Goal: Task Accomplishment & Management: Use online tool/utility

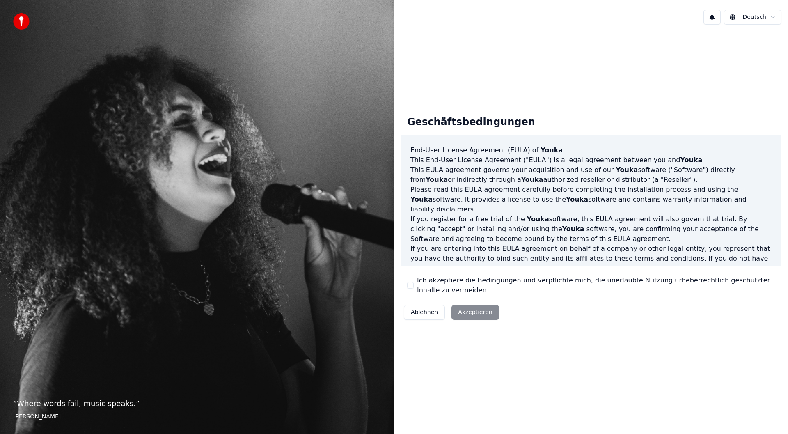
click at [472, 311] on div "Ablehnen Akzeptieren" at bounding box center [452, 312] width 102 height 21
click at [406, 282] on div "Geschäftsbedingungen End-User License Agreement (EULA) of Youka This End-User L…" at bounding box center [591, 216] width 381 height 214
click at [412, 283] on button "Ich akzeptiere die Bedingungen und verpflichte mich, die unerlaubte Nutzung urh…" at bounding box center [410, 285] width 7 height 7
click at [473, 314] on button "Akzeptieren" at bounding box center [475, 312] width 47 height 15
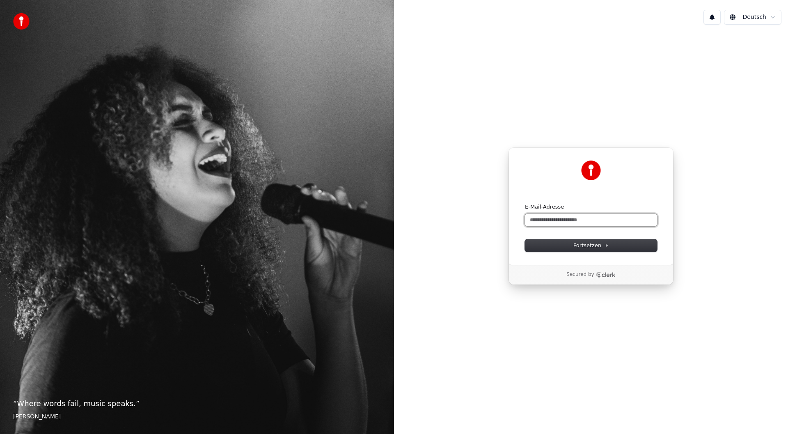
click at [569, 218] on input "E-Mail-Adresse" at bounding box center [591, 220] width 132 height 12
click at [587, 245] on span "Fortsetzen" at bounding box center [591, 245] width 35 height 7
type input "**********"
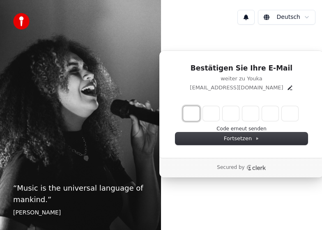
type input "*"
type input "**"
type input "*"
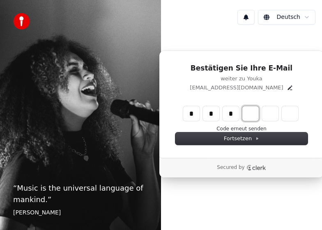
type input "***"
type input "*"
type input "****"
type input "*"
type input "******"
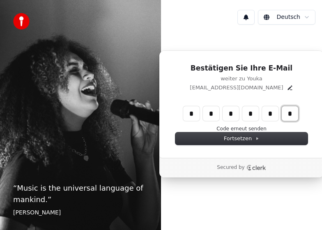
type input "*"
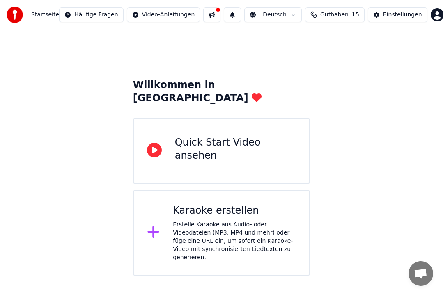
click at [220, 221] on div "Erstelle Karaoke aus Audio- oder Videodateien (MP3, MP4 und mehr) oder füge ein…" at bounding box center [234, 241] width 123 height 41
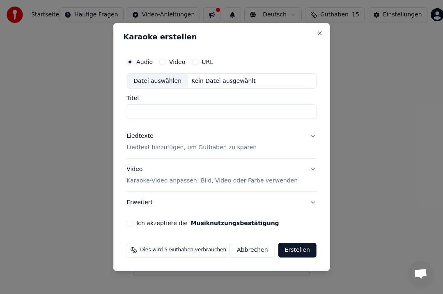
click at [202, 79] on div "Kein Datei ausgewählt" at bounding box center [223, 81] width 71 height 8
type input "**********"
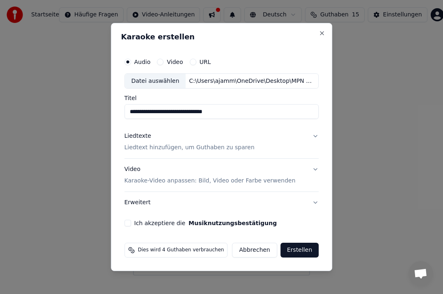
click at [169, 148] on p "Liedtext hinzufügen, um Guthaben zu sparen" at bounding box center [189, 148] width 130 height 8
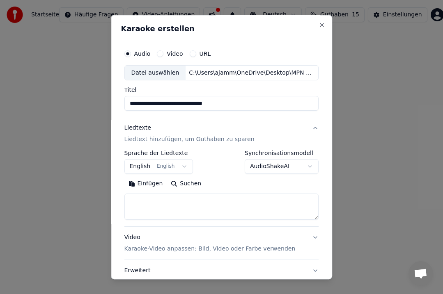
click at [143, 183] on button "Einfügen" at bounding box center [145, 184] width 43 height 13
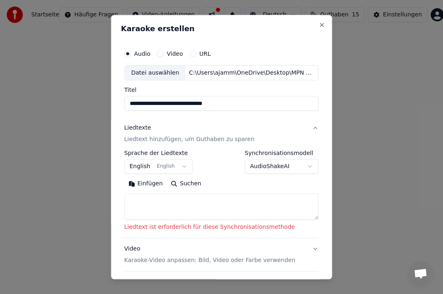
click at [138, 139] on p "Liedtext hinzufügen, um Guthaben zu sparen" at bounding box center [189, 140] width 130 height 8
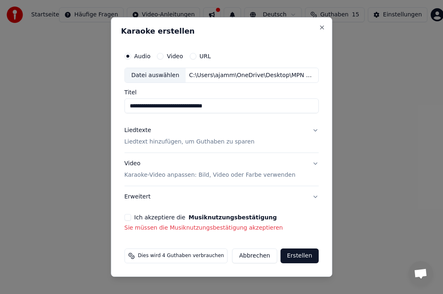
click at [138, 139] on p "Liedtext hinzufügen, um Guthaben zu sparen" at bounding box center [189, 142] width 130 height 8
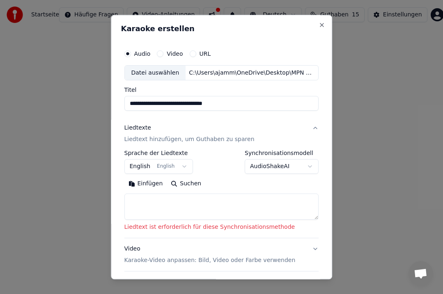
click at [144, 182] on button "Einfügen" at bounding box center [145, 184] width 43 height 13
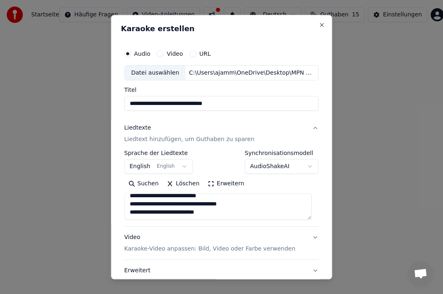
scroll to position [71, 0]
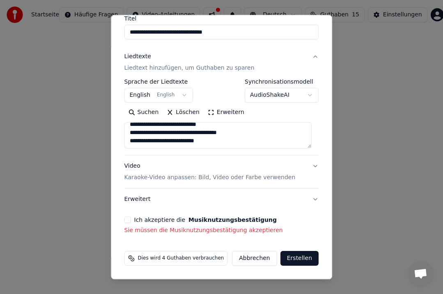
click at [155, 177] on p "Karaoke-Video anpassen: Bild, Video oder Farbe verwenden" at bounding box center [209, 178] width 171 height 8
type textarea "**********"
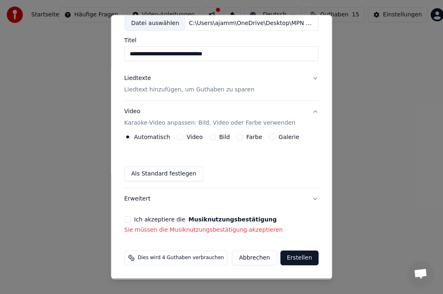
scroll to position [50, 0]
click at [128, 219] on button "Ich akzeptiere die Musiknutzungsbestätigung" at bounding box center [127, 220] width 7 height 7
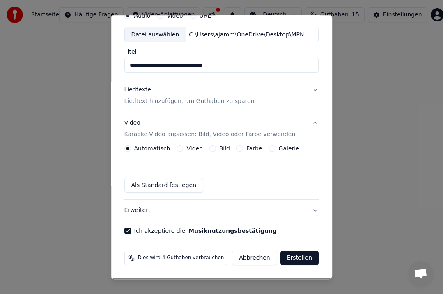
scroll to position [0, 0]
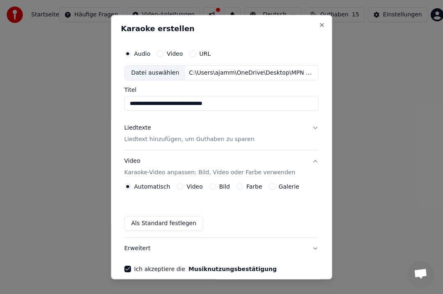
click at [309, 160] on button "Video Karaoke-Video anpassen: Bild, Video oder Farbe verwenden" at bounding box center [221, 167] width 195 height 33
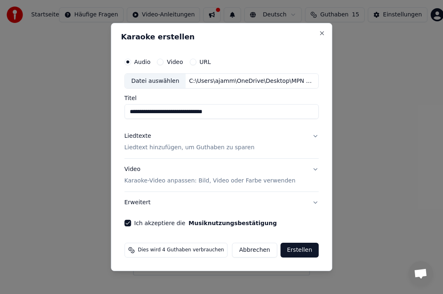
click at [315, 137] on button "Liedtexte Liedtext hinzufügen, um Guthaben zu sparen" at bounding box center [221, 142] width 195 height 33
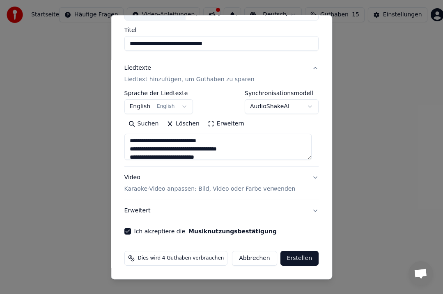
scroll to position [465, 0]
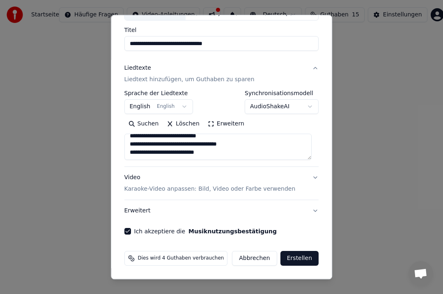
drag, startPoint x: 128, startPoint y: 142, endPoint x: 257, endPoint y: 152, distance: 128.5
click at [257, 152] on textarea at bounding box center [218, 147] width 188 height 26
click at [179, 122] on button "Löschen" at bounding box center [183, 124] width 41 height 13
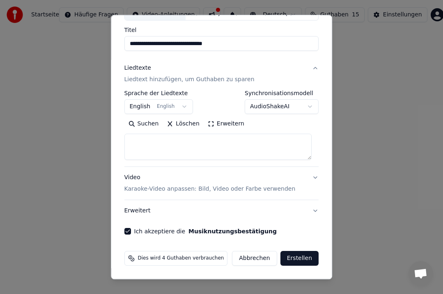
scroll to position [0, 0]
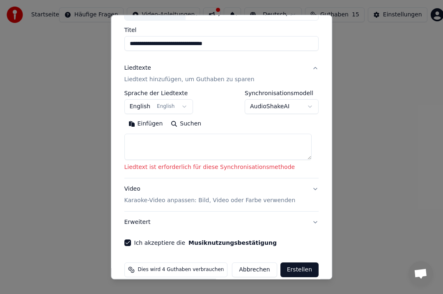
click at [148, 124] on button "Einfügen" at bounding box center [145, 124] width 43 height 13
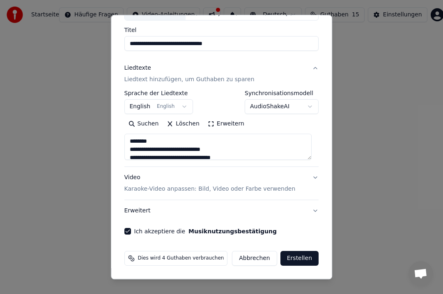
click at [216, 123] on button "Erweitern" at bounding box center [226, 124] width 45 height 13
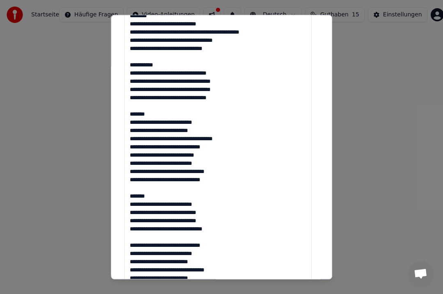
scroll to position [512, 0]
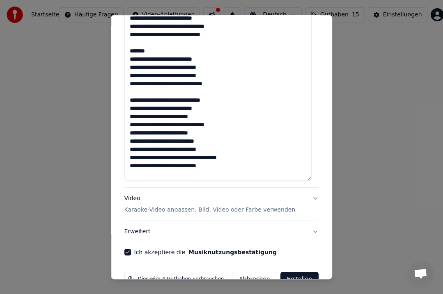
click at [186, 211] on p "Karaoke-Video anpassen: Bild, Video oder Farbe verwenden" at bounding box center [209, 211] width 171 height 8
type textarea "**********"
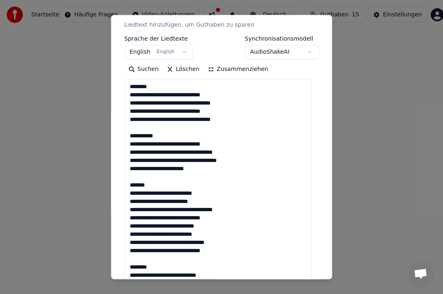
scroll to position [38, 0]
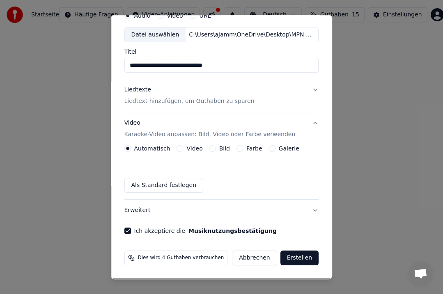
click at [209, 147] on button "Bild" at bounding box center [212, 149] width 7 height 7
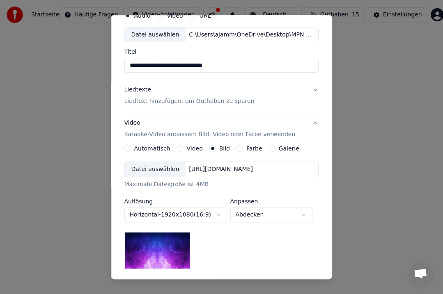
scroll to position [145, 0]
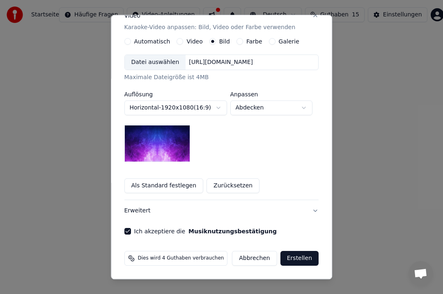
click at [158, 61] on div "Datei auswählen" at bounding box center [155, 62] width 61 height 15
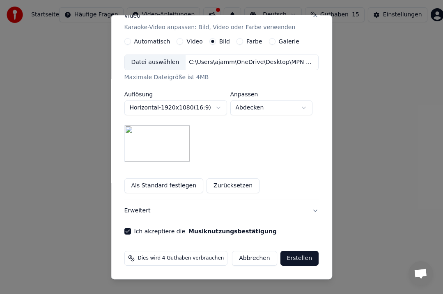
scroll to position [0, 0]
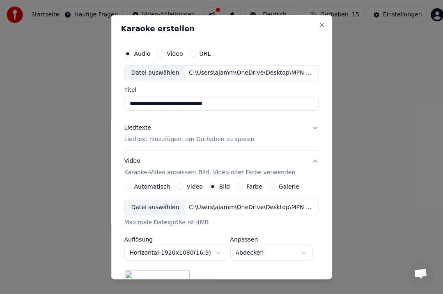
click at [238, 103] on input "**********" at bounding box center [221, 103] width 195 height 15
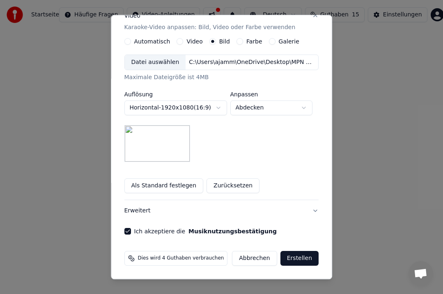
type input "**********"
click at [296, 257] on button "Erstellen" at bounding box center [299, 259] width 38 height 15
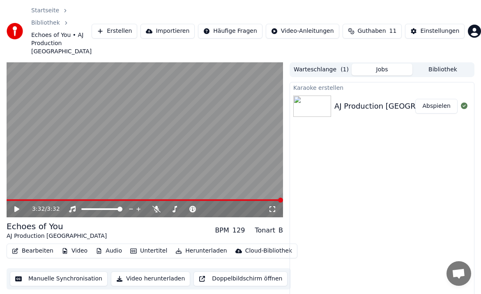
click at [130, 272] on button "Video herunterladen" at bounding box center [150, 279] width 79 height 15
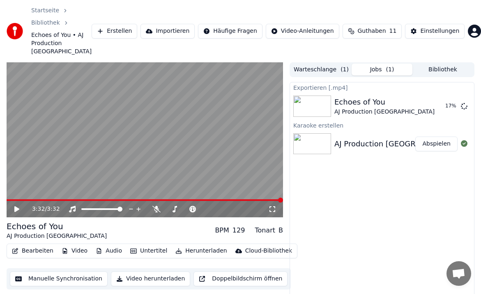
click at [17, 207] on icon at bounding box center [16, 210] width 5 height 6
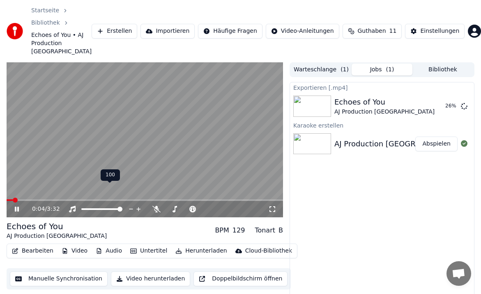
click at [122, 207] on span at bounding box center [119, 209] width 5 height 5
click at [317, 83] on div "Exportieren [.mp4]" at bounding box center [382, 88] width 184 height 10
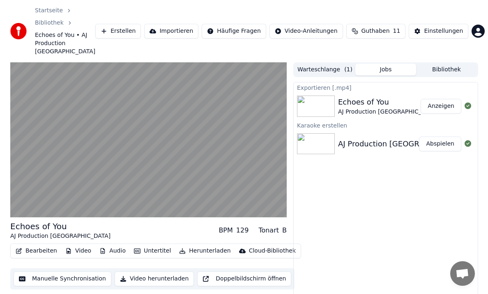
scroll to position [17, 0]
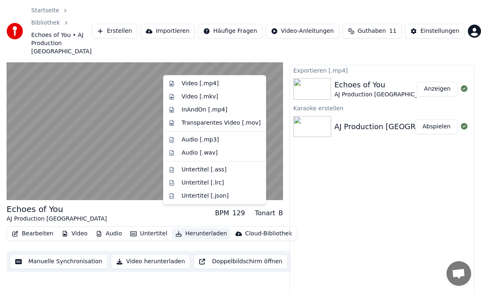
click at [196, 228] on button "Herunterladen" at bounding box center [201, 233] width 58 height 11
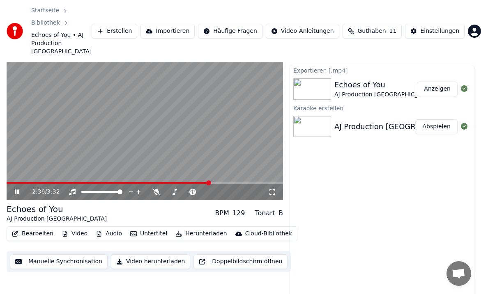
click at [186, 228] on button "Herunterladen" at bounding box center [201, 233] width 58 height 11
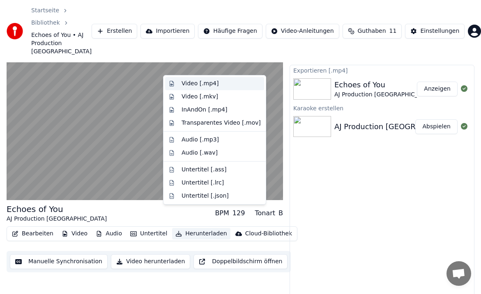
click at [193, 81] on div "Video [.mp4]" at bounding box center [199, 84] width 37 height 8
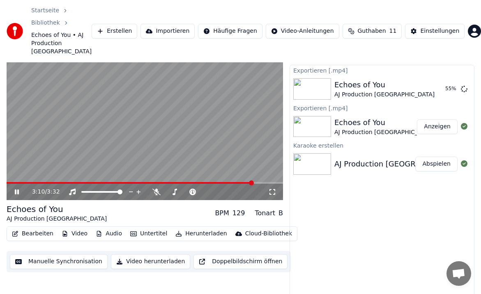
click at [18, 190] on icon at bounding box center [17, 192] width 4 height 5
click at [442, 119] on button "Anzeigen" at bounding box center [437, 126] width 41 height 15
click at [17, 189] on icon at bounding box center [16, 192] width 5 height 6
click at [17, 189] on icon at bounding box center [22, 192] width 19 height 7
click at [171, 24] on button "Importieren" at bounding box center [167, 31] width 54 height 15
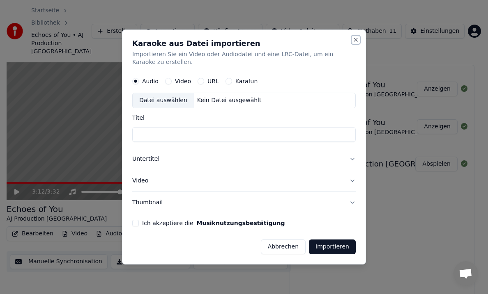
drag, startPoint x: 356, startPoint y: 37, endPoint x: 257, endPoint y: 74, distance: 104.8
click at [356, 37] on button "Close" at bounding box center [355, 40] width 7 height 7
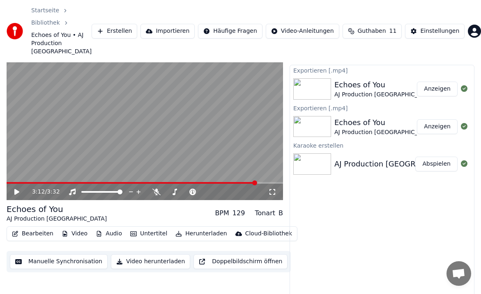
click at [174, 24] on button "Importieren" at bounding box center [167, 31] width 54 height 15
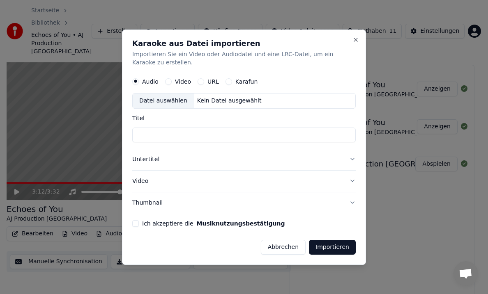
click at [160, 100] on div "Datei auswählen" at bounding box center [163, 101] width 61 height 15
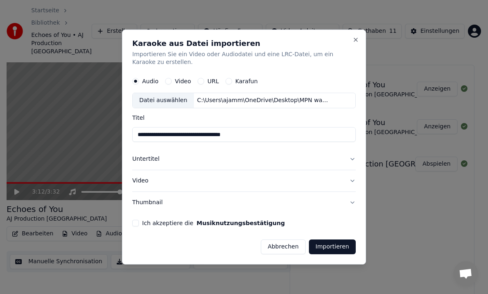
click at [255, 137] on input "**********" at bounding box center [243, 135] width 223 height 15
type input "**********"
click at [351, 158] on button "Untertitel" at bounding box center [243, 159] width 223 height 21
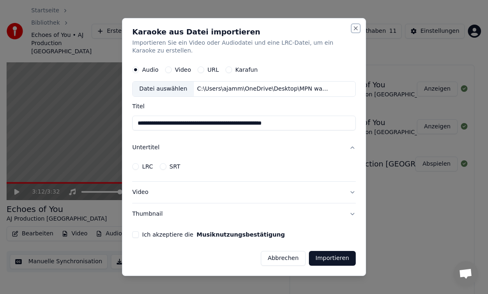
click at [356, 27] on button "Close" at bounding box center [355, 28] width 7 height 7
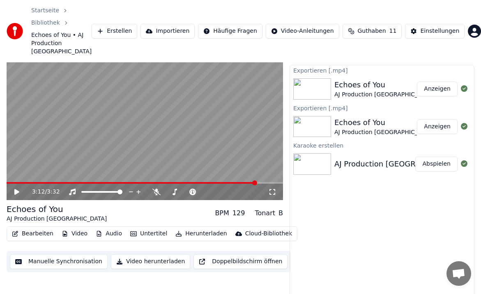
click at [125, 24] on button "Erstellen" at bounding box center [115, 31] width 46 height 15
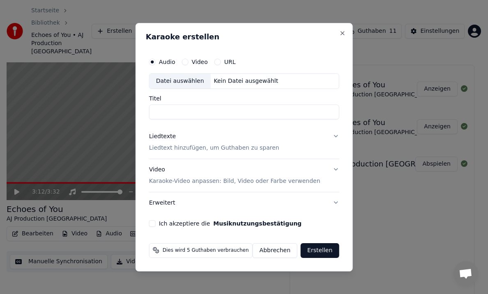
click at [231, 76] on div "Datei auswählen Kein Datei ausgewählt" at bounding box center [244, 81] width 190 height 16
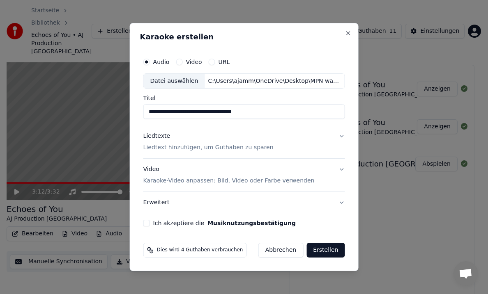
click at [276, 113] on input "**********" at bounding box center [244, 112] width 202 height 15
type input "**********"
click at [179, 147] on p "Liedtext hinzufügen, um Guthaben zu sparen" at bounding box center [208, 148] width 130 height 8
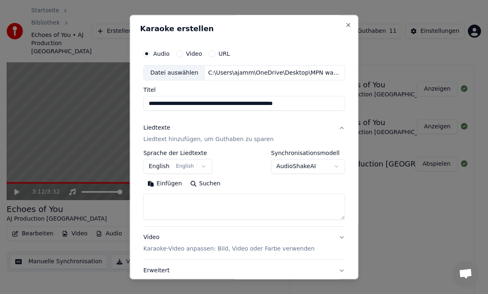
click at [161, 183] on button "Einfügen" at bounding box center [164, 184] width 43 height 13
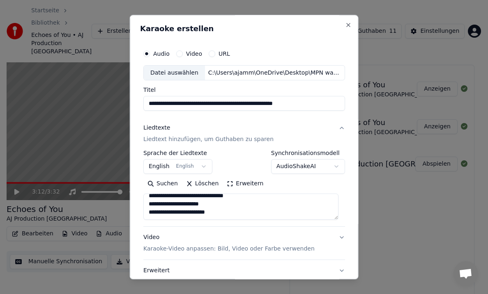
scroll to position [0, 0]
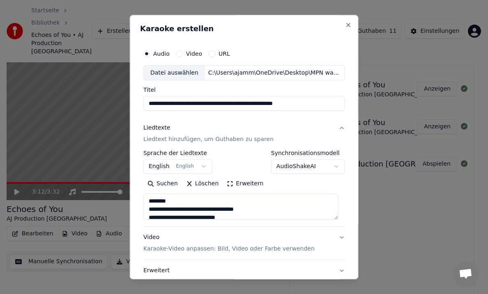
click at [333, 238] on button "Video Karaoke-Video anpassen: Bild, Video oder Farbe verwenden" at bounding box center [244, 243] width 202 height 33
type textarea "**********"
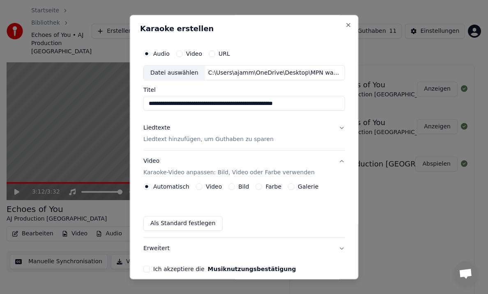
click at [228, 187] on button "Bild" at bounding box center [231, 187] width 7 height 7
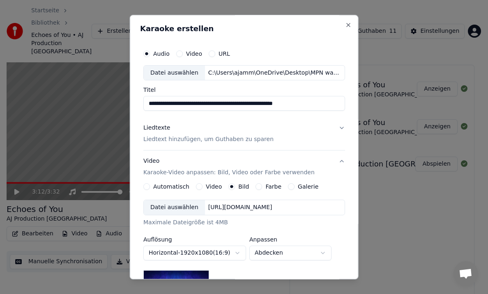
click at [180, 207] on div "Datei auswählen" at bounding box center [174, 208] width 61 height 15
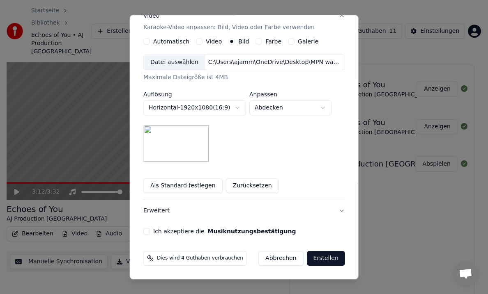
click at [145, 231] on button "Ich akzeptiere die Musiknutzungsbestätigung" at bounding box center [146, 232] width 7 height 7
click at [164, 210] on button "Erweitert" at bounding box center [244, 211] width 202 height 21
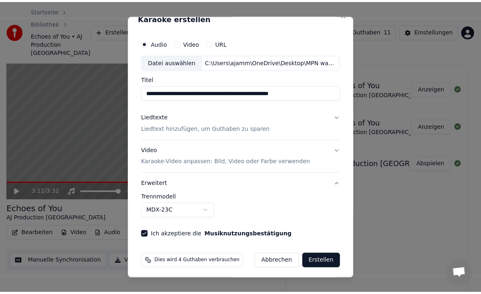
scroll to position [14, 0]
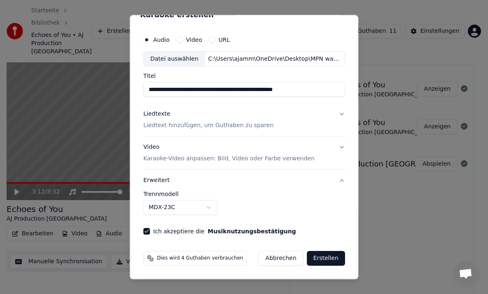
click at [319, 258] on button "Erstellen" at bounding box center [325, 259] width 38 height 15
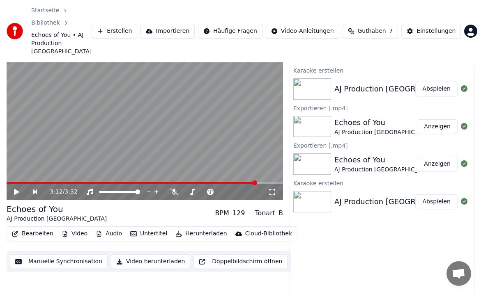
click at [433, 82] on button "Abspielen" at bounding box center [436, 89] width 42 height 15
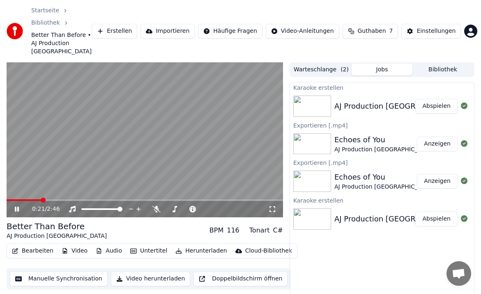
click at [8, 200] on span at bounding box center [24, 201] width 35 height 2
click at [7, 198] on span at bounding box center [9, 200] width 5 height 5
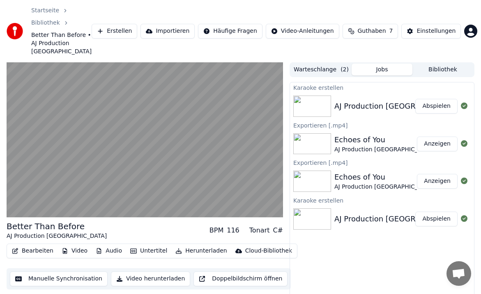
click at [321, 64] on button "Warteschlange ( 2 )" at bounding box center [321, 70] width 61 height 12
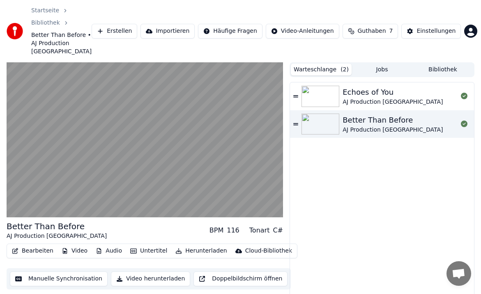
click at [380, 64] on button "Jobs" at bounding box center [381, 70] width 61 height 12
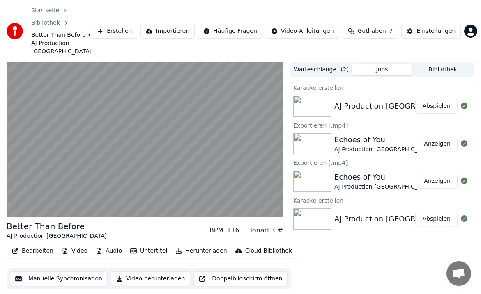
click at [191, 246] on button "Herunterladen" at bounding box center [201, 251] width 58 height 11
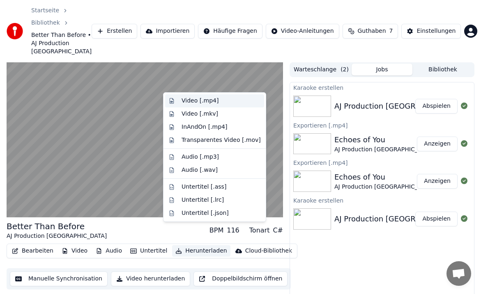
click at [197, 99] on div "Video [.mp4]" at bounding box center [199, 101] width 37 height 8
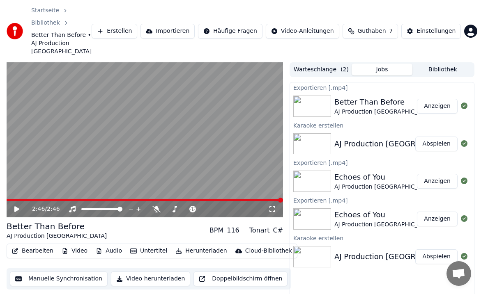
click at [122, 24] on button "Erstellen" at bounding box center [115, 31] width 46 height 15
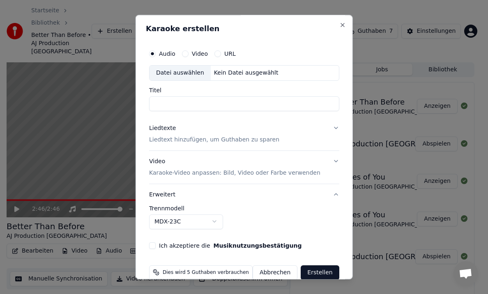
click at [184, 71] on div "Datei auswählen" at bounding box center [179, 73] width 61 height 15
type input "**********"
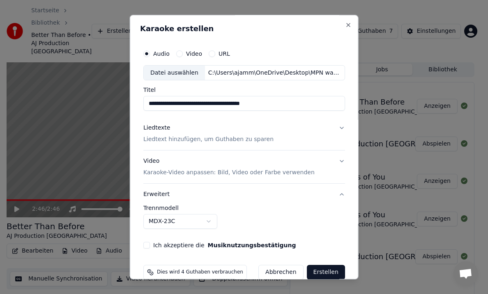
click at [161, 136] on p "Liedtext hinzufügen, um Guthaben zu sparen" at bounding box center [208, 140] width 130 height 8
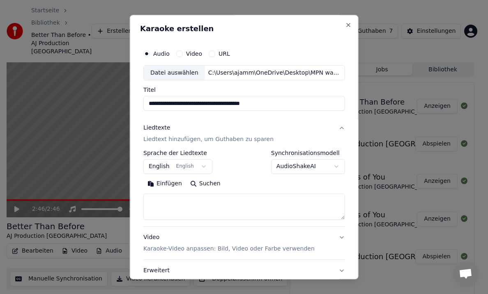
click at [164, 184] on button "Einfügen" at bounding box center [164, 184] width 43 height 13
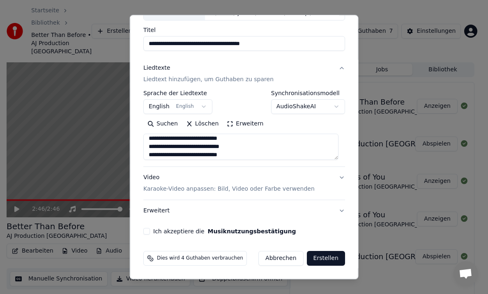
scroll to position [457, 0]
click at [147, 230] on button "Ich akzeptiere die Musiknutzungsbestätigung" at bounding box center [146, 232] width 7 height 7
click at [189, 190] on p "Karaoke-Video anpassen: Bild, Video oder Farbe verwenden" at bounding box center [228, 190] width 171 height 8
type textarea "**********"
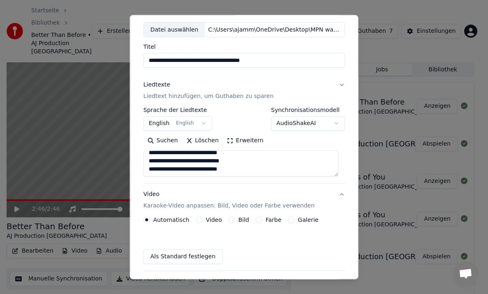
scroll to position [38, 0]
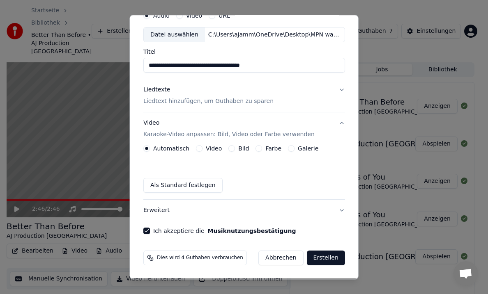
click at [228, 149] on button "Bild" at bounding box center [231, 149] width 7 height 7
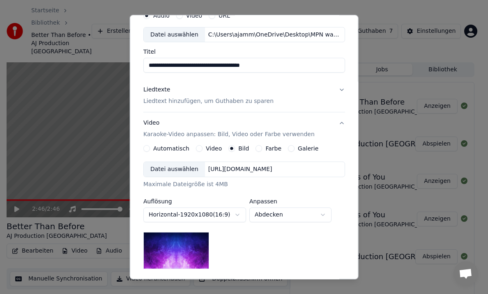
click at [170, 166] on div "Datei auswählen" at bounding box center [174, 170] width 61 height 15
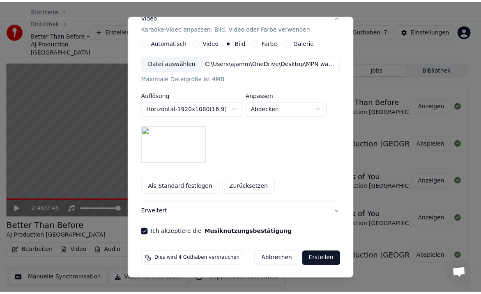
scroll to position [145, 0]
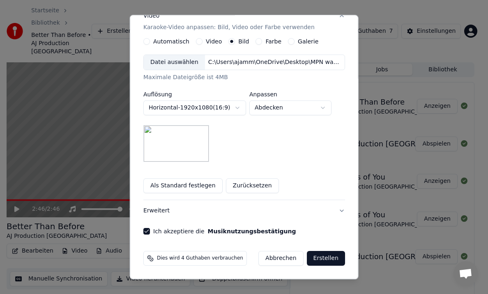
click at [320, 257] on button "Erstellen" at bounding box center [325, 259] width 38 height 15
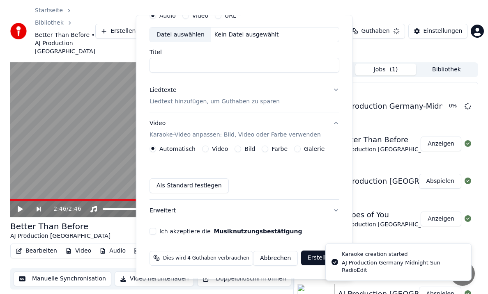
scroll to position [38, 0]
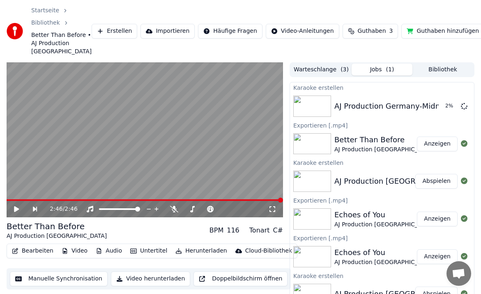
click at [402, 33] on button "Guthaben hinzufügen" at bounding box center [442, 31] width 83 height 15
click at [434, 111] on button "Abspielen" at bounding box center [436, 106] width 42 height 15
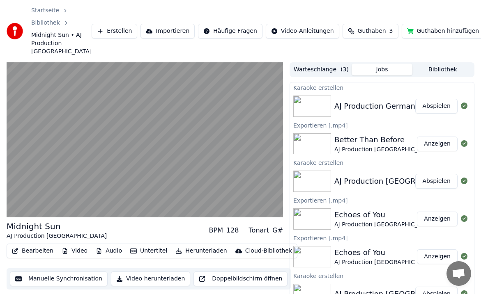
click at [358, 34] on span "Guthaben" at bounding box center [372, 31] width 28 height 8
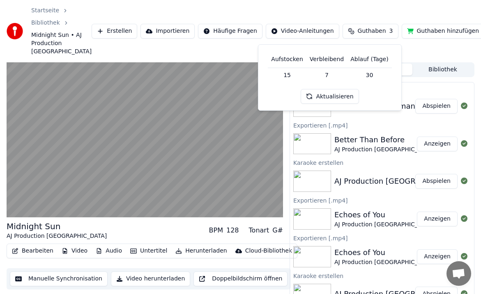
click at [326, 96] on button "Aktualisieren" at bounding box center [330, 96] width 58 height 15
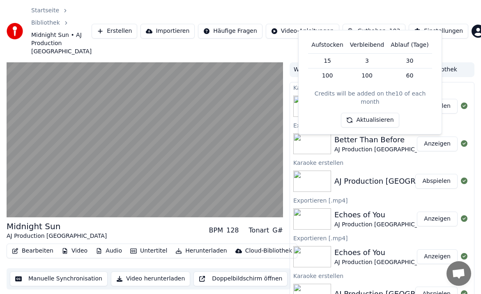
click at [337, 10] on div "Startseite Bibliothek Midnight Sun • AJ Production [GEOGRAPHIC_DATA] Erstellen …" at bounding box center [240, 31] width 481 height 62
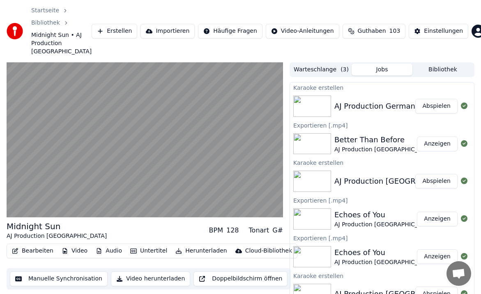
click at [365, 27] on span "Guthaben" at bounding box center [372, 31] width 28 height 8
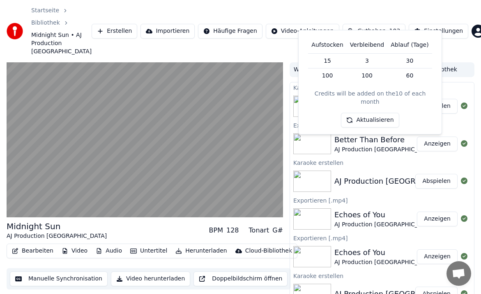
click at [369, 113] on button "Aktualisieren" at bounding box center [370, 120] width 58 height 15
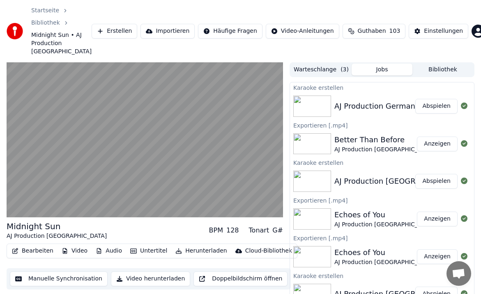
click at [455, 34] on div "Startseite Bibliothek Midnight Sun • AJ Production [GEOGRAPHIC_DATA] Erstellen …" at bounding box center [240, 31] width 481 height 62
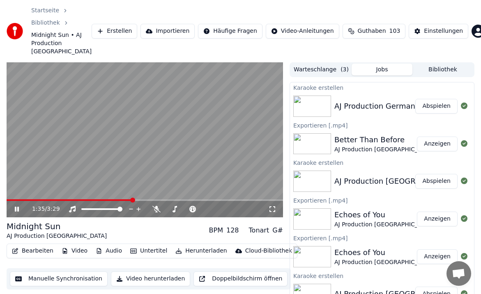
click at [17, 206] on icon at bounding box center [22, 209] width 19 height 7
click at [187, 246] on button "Herunterladen" at bounding box center [201, 251] width 58 height 11
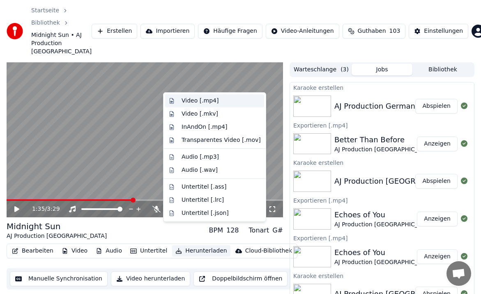
click at [188, 98] on div "Video [.mp4]" at bounding box center [199, 101] width 37 height 8
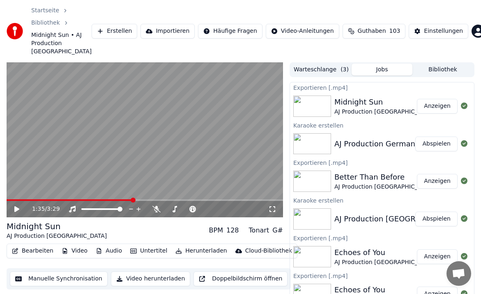
click at [116, 24] on button "Erstellen" at bounding box center [115, 31] width 46 height 15
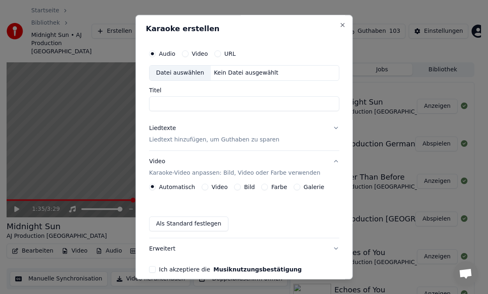
click at [183, 71] on div "Datei auswählen" at bounding box center [179, 73] width 61 height 15
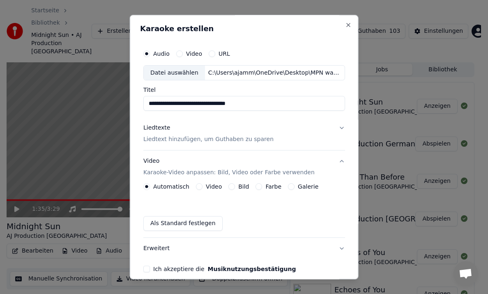
click at [256, 104] on input "**********" at bounding box center [244, 103] width 202 height 15
type input "**********"
click at [189, 138] on p "Liedtext hinzufügen, um Guthaben zu sparen" at bounding box center [208, 140] width 130 height 8
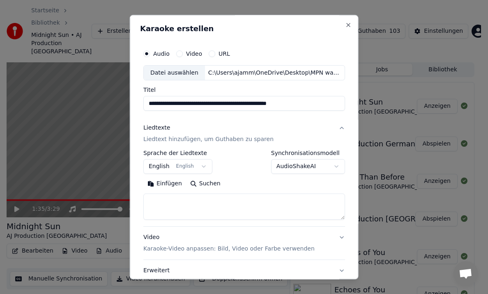
click at [166, 185] on button "Einfügen" at bounding box center [164, 184] width 43 height 13
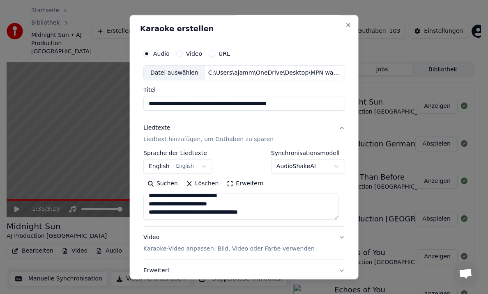
click at [200, 247] on p "Karaoke-Video anpassen: Bild, Video oder Farbe verwenden" at bounding box center [228, 250] width 171 height 8
type textarea "**********"
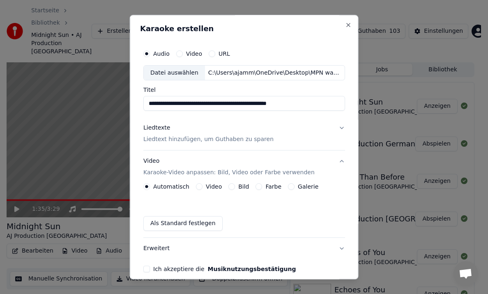
click at [229, 187] on button "Bild" at bounding box center [231, 187] width 7 height 7
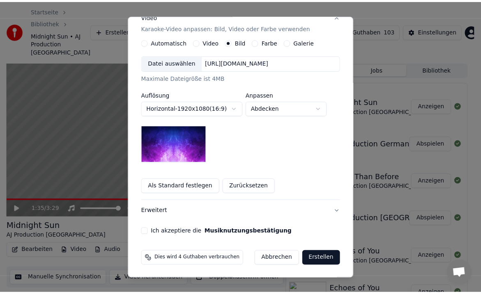
scroll to position [145, 0]
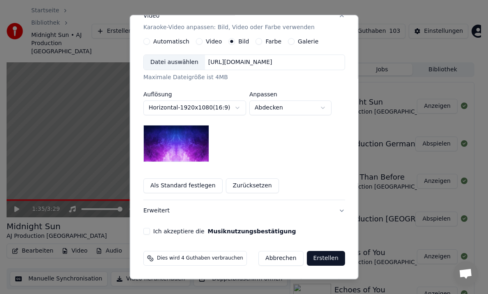
click at [170, 58] on div "Datei auswählen" at bounding box center [174, 62] width 61 height 15
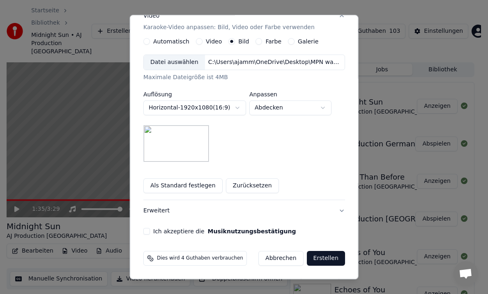
click at [321, 257] on button "Erstellen" at bounding box center [325, 259] width 38 height 15
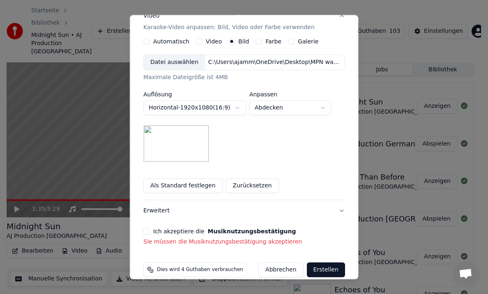
click at [147, 232] on button "Ich akzeptiere die Musiknutzungsbestätigung" at bounding box center [146, 232] width 7 height 7
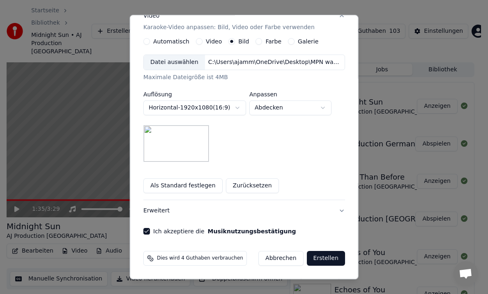
click at [321, 258] on button "Erstellen" at bounding box center [325, 259] width 38 height 15
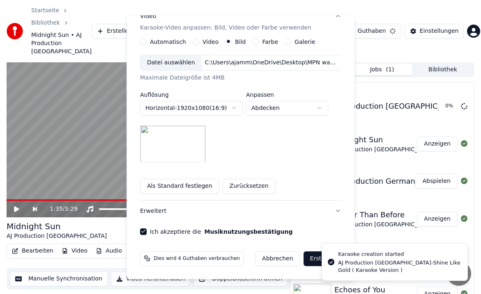
scroll to position [38, 0]
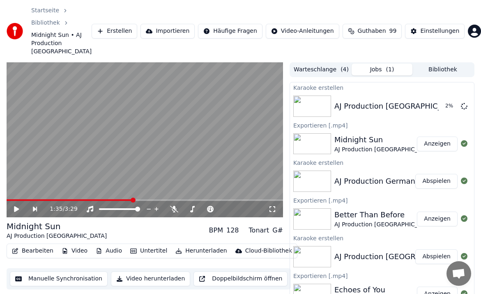
click at [49, 221] on div "Midnight Sun" at bounding box center [57, 226] width 100 height 11
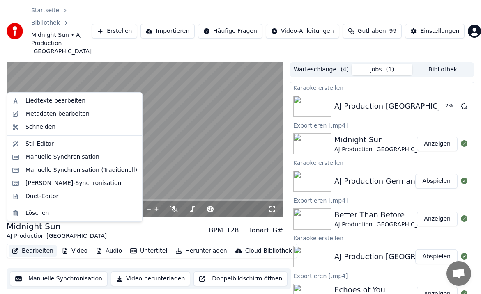
click at [33, 246] on button "Bearbeiten" at bounding box center [33, 251] width 48 height 11
click at [49, 112] on div "Metadaten bearbeiten" at bounding box center [57, 114] width 64 height 8
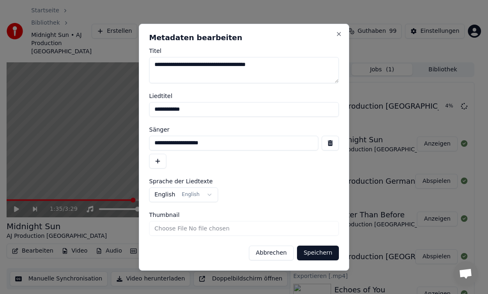
click at [289, 63] on textarea "**********" at bounding box center [244, 70] width 190 height 26
type textarea "**********"
click at [319, 250] on button "Speichern" at bounding box center [318, 253] width 42 height 15
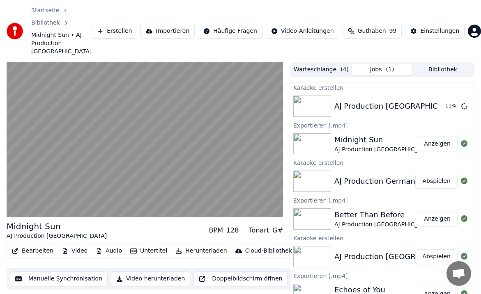
click at [106, 246] on button "Audio" at bounding box center [108, 251] width 33 height 11
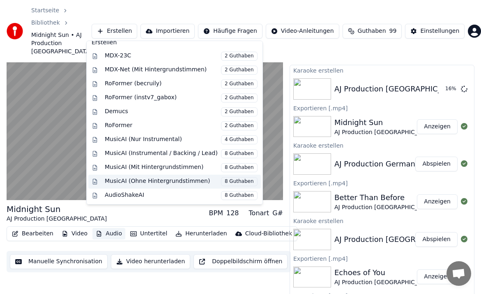
scroll to position [0, 0]
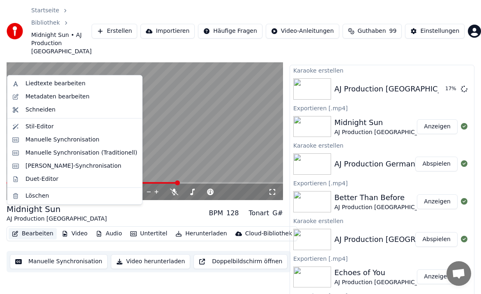
click at [56, 271] on div "2:09 / 3:29 Midnight Sun AJ Production [GEOGRAPHIC_DATA] BPM 128 Tonart G# Bear…" at bounding box center [145, 180] width 276 height 270
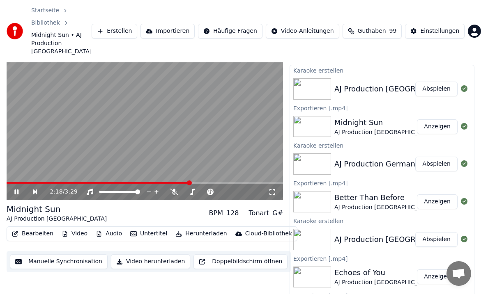
click at [435, 82] on button "Abspielen" at bounding box center [436, 89] width 42 height 15
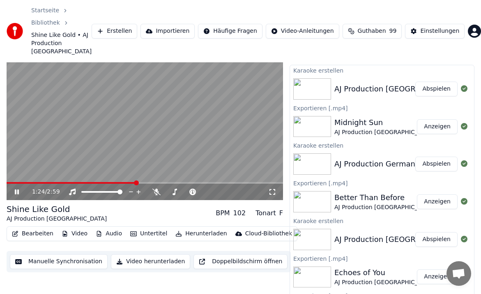
click at [18, 190] on icon at bounding box center [17, 192] width 4 height 5
